Goal: Task Accomplishment & Management: Manage account settings

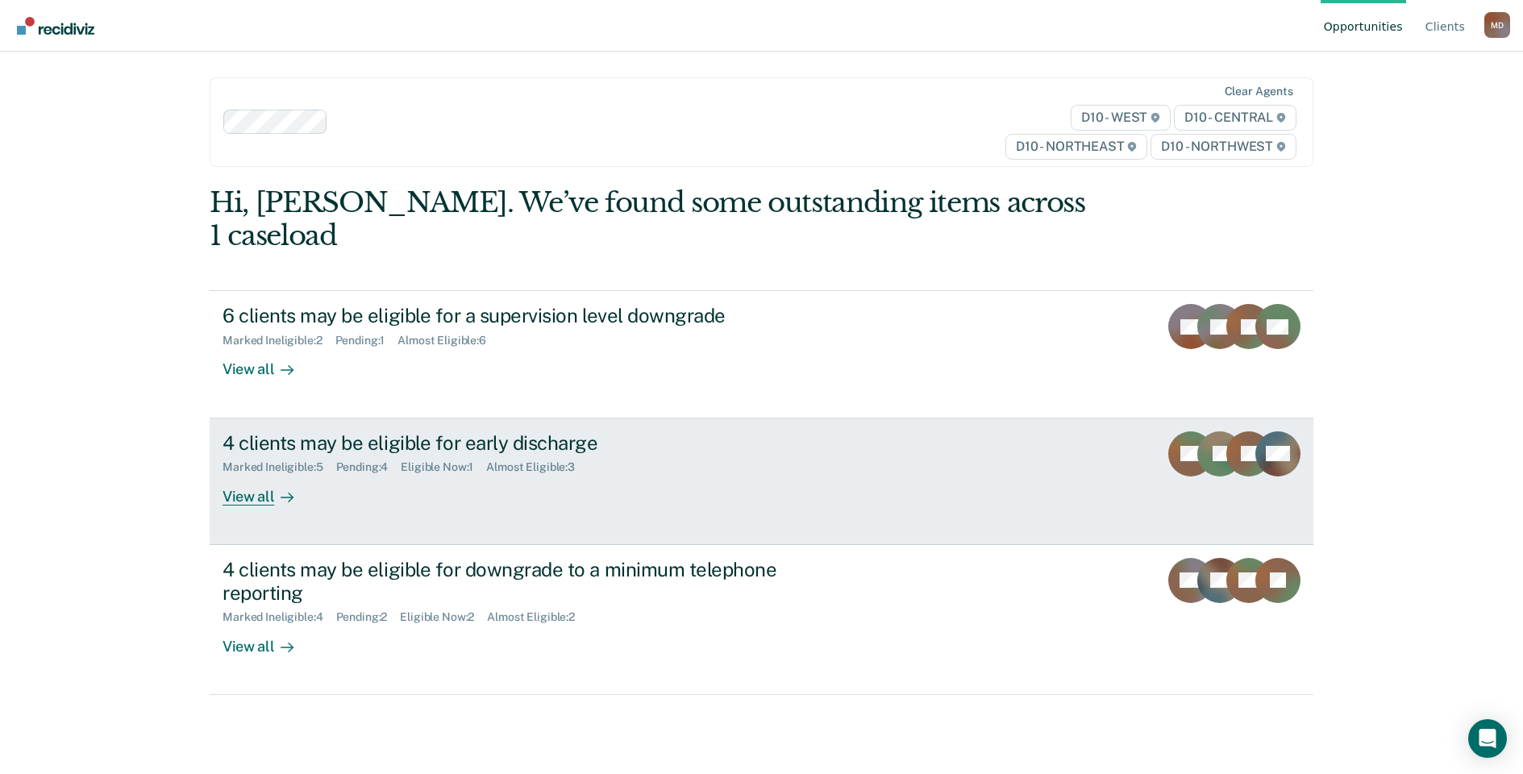
click at [428, 431] on div "4 clients may be eligible for early discharge" at bounding box center [506, 442] width 566 height 23
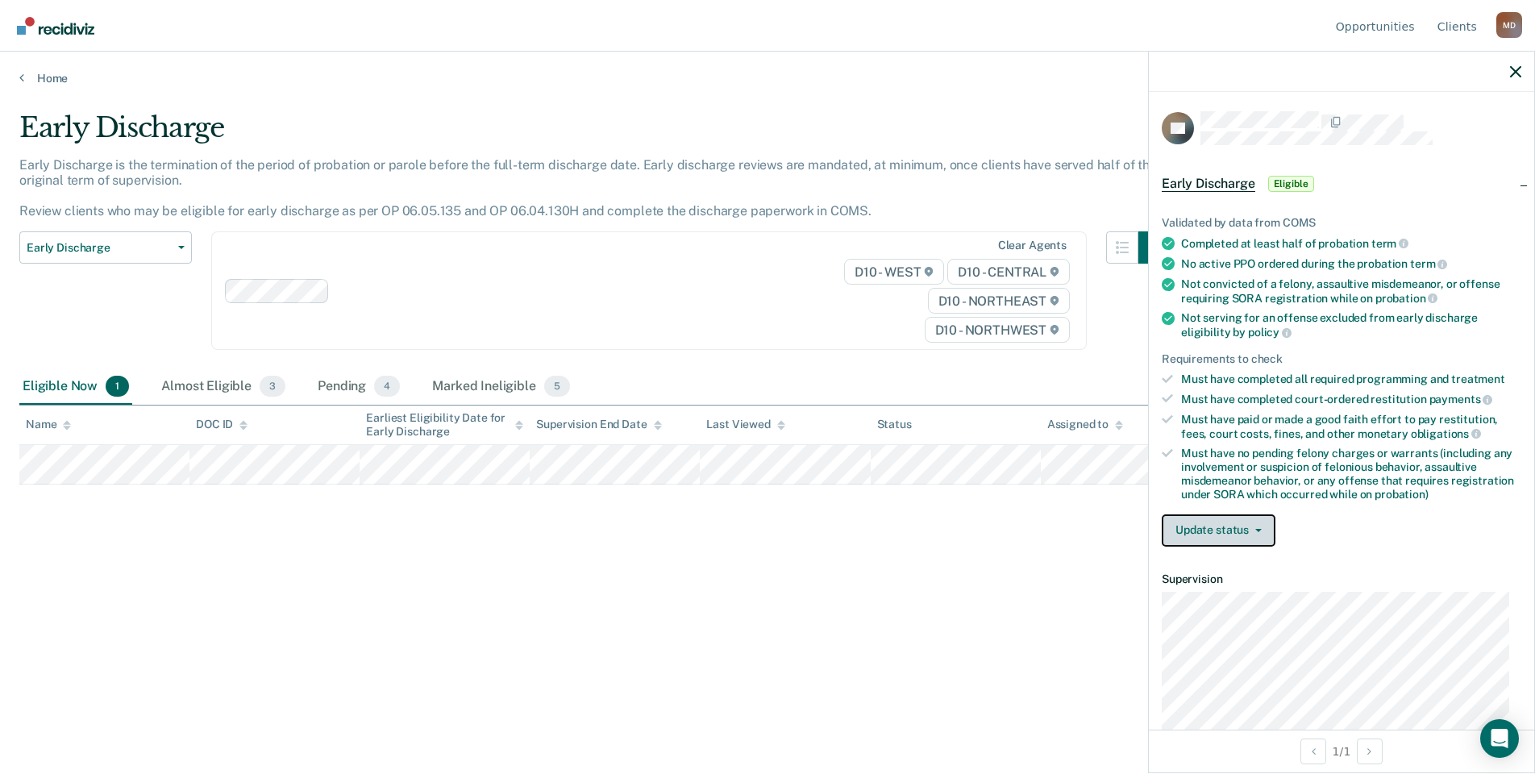
click at [1205, 538] on button "Update status" at bounding box center [1219, 530] width 114 height 32
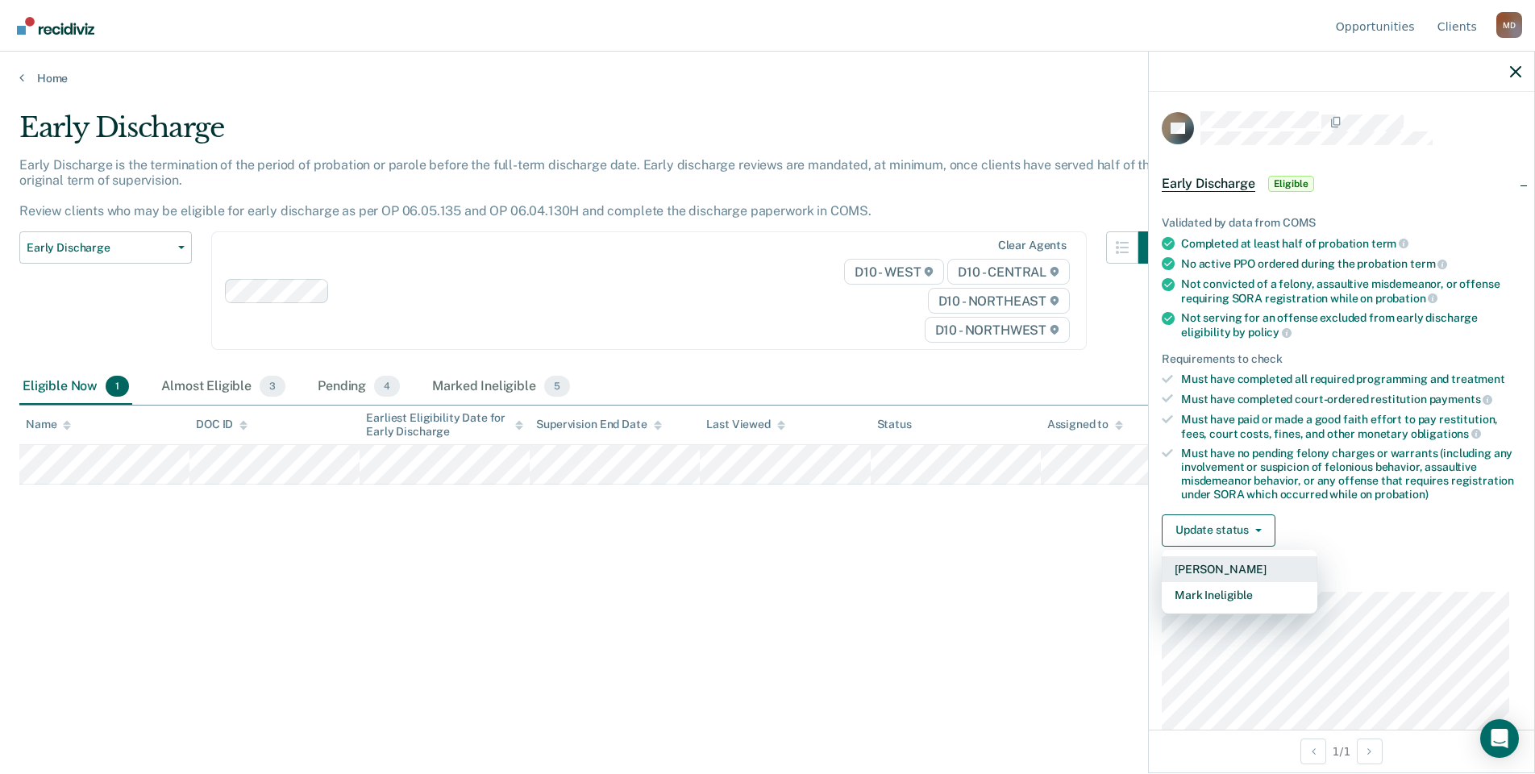
click at [1212, 563] on button "[PERSON_NAME]" at bounding box center [1240, 569] width 156 height 26
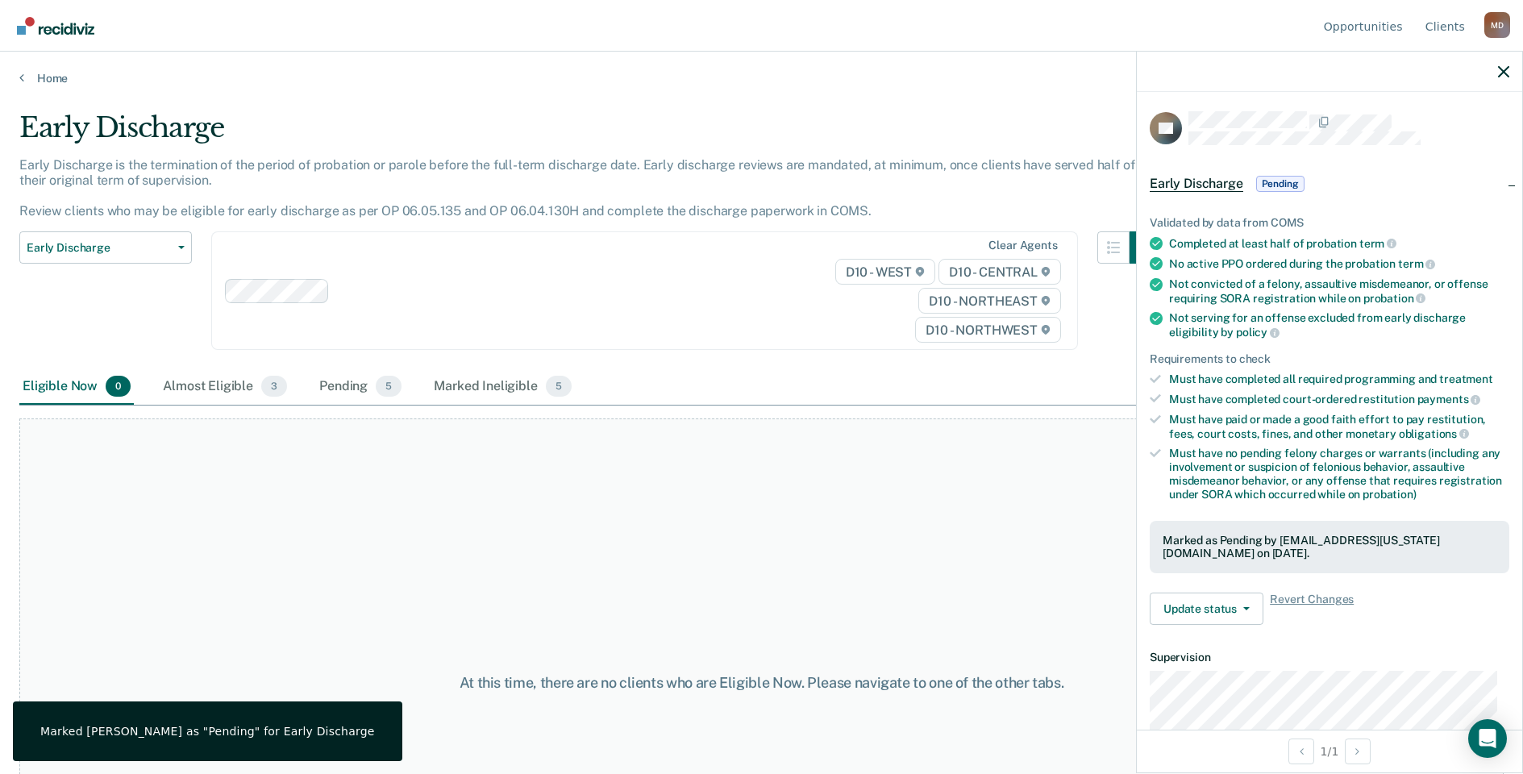
click at [987, 570] on div "At this time, there are no clients who are Eligible Now. Please navigate to one…" at bounding box center [761, 682] width 1484 height 529
click at [1354, 24] on link "Opportunities" at bounding box center [1363, 26] width 85 height 52
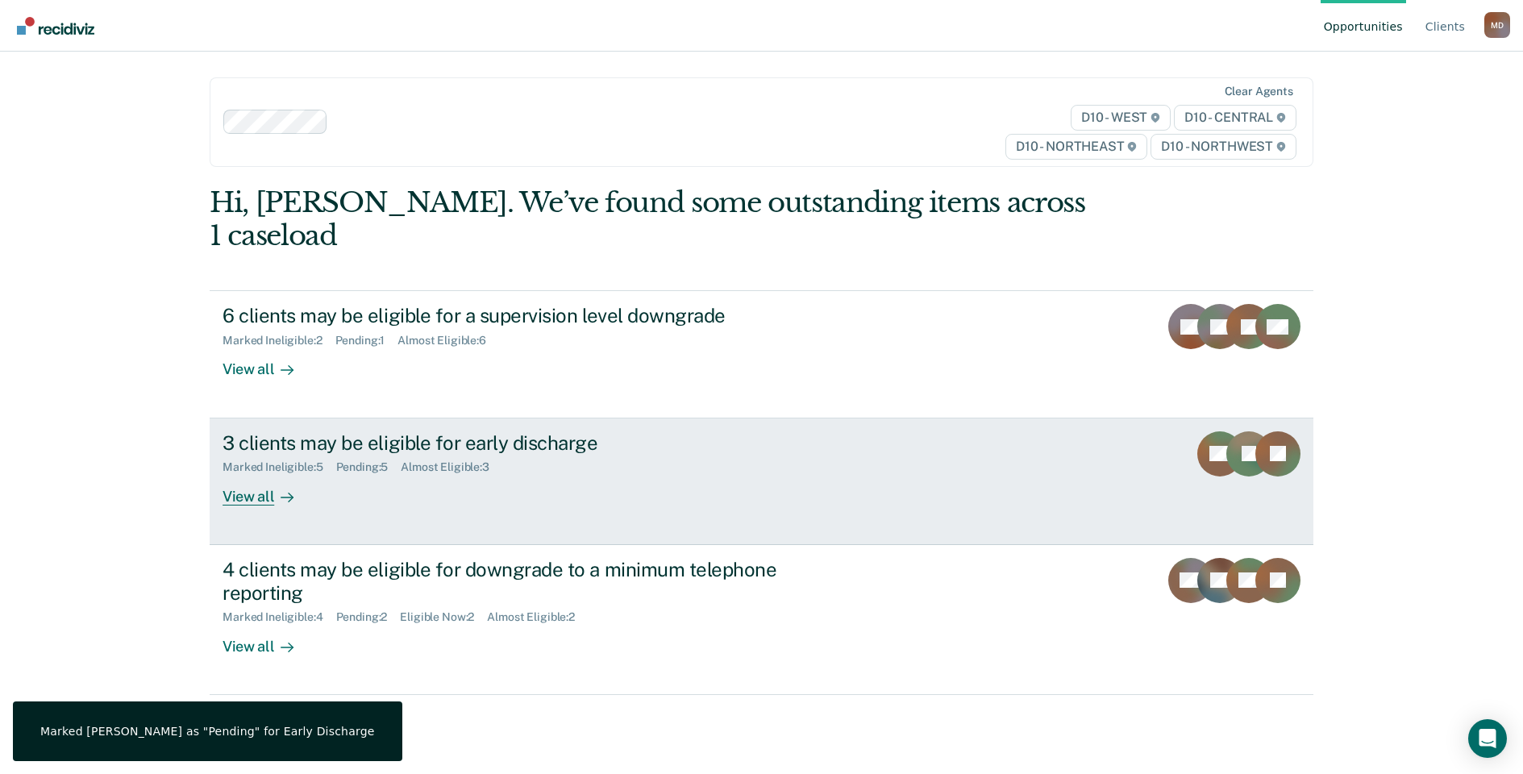
click at [418, 431] on div "3 clients may be eligible for early discharge" at bounding box center [506, 442] width 566 height 23
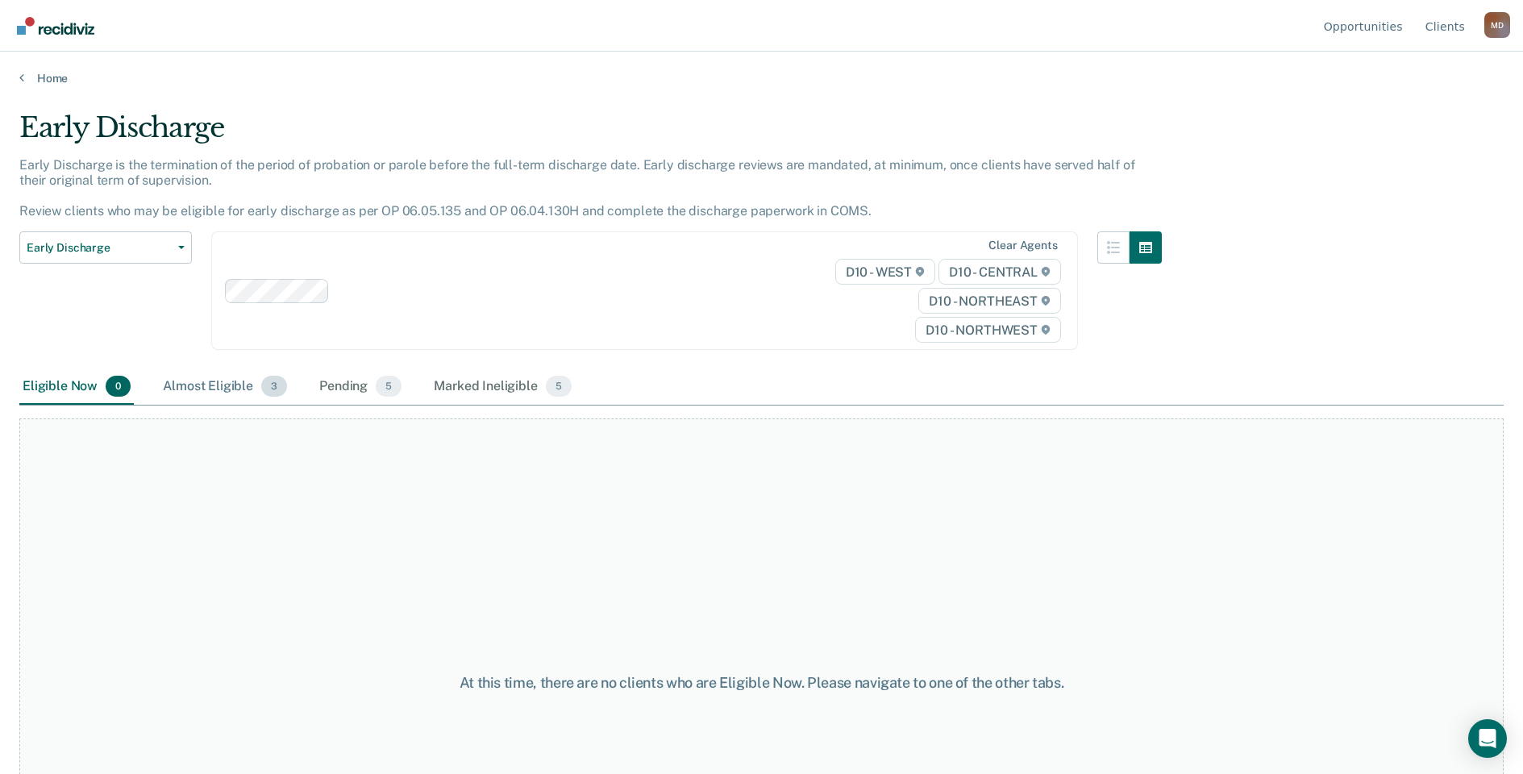
click at [212, 389] on div "Almost Eligible 3" at bounding box center [225, 386] width 131 height 35
